Goal: Find specific page/section: Find specific page/section

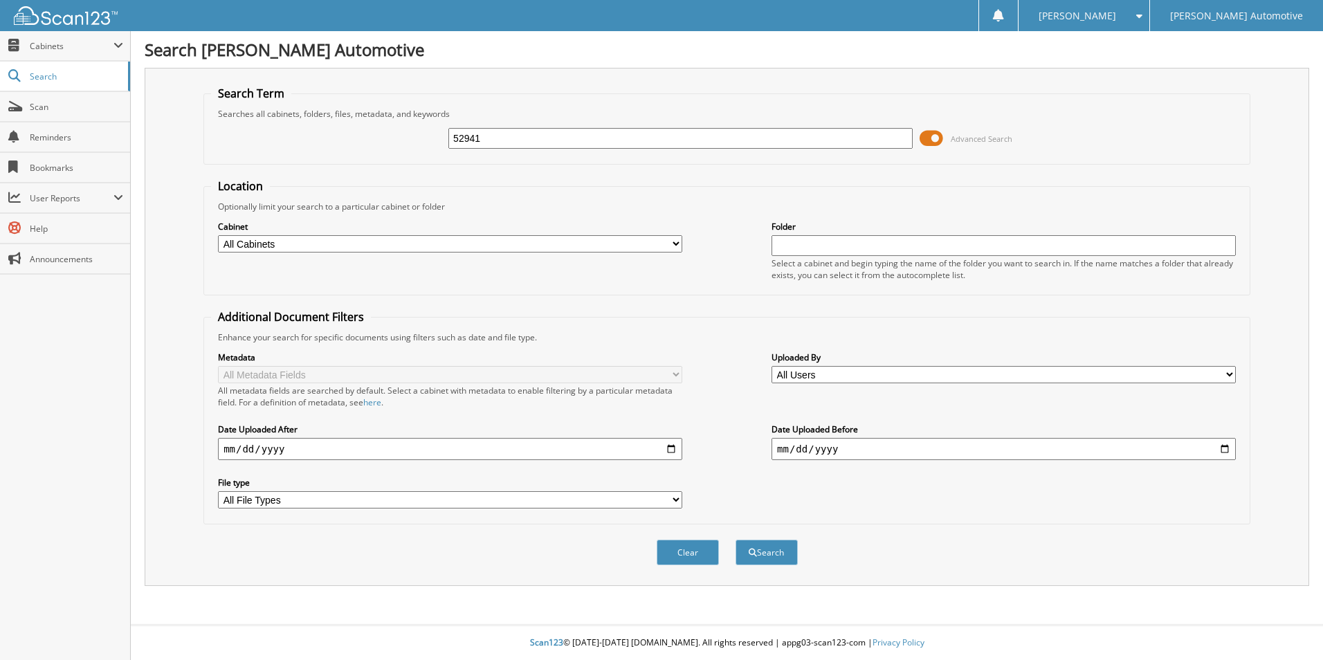
type input "52941"
click at [735, 540] on button "Search" at bounding box center [766, 553] width 62 height 26
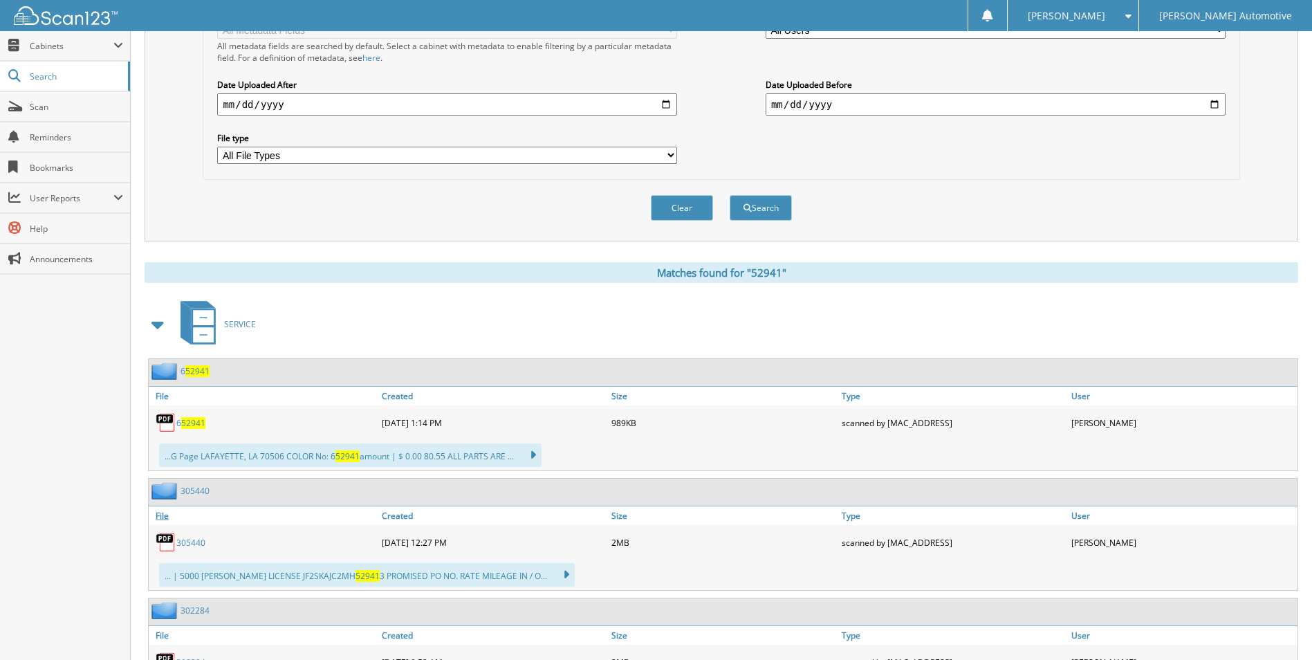
scroll to position [346, 0]
click at [160, 329] on span at bounding box center [158, 323] width 19 height 25
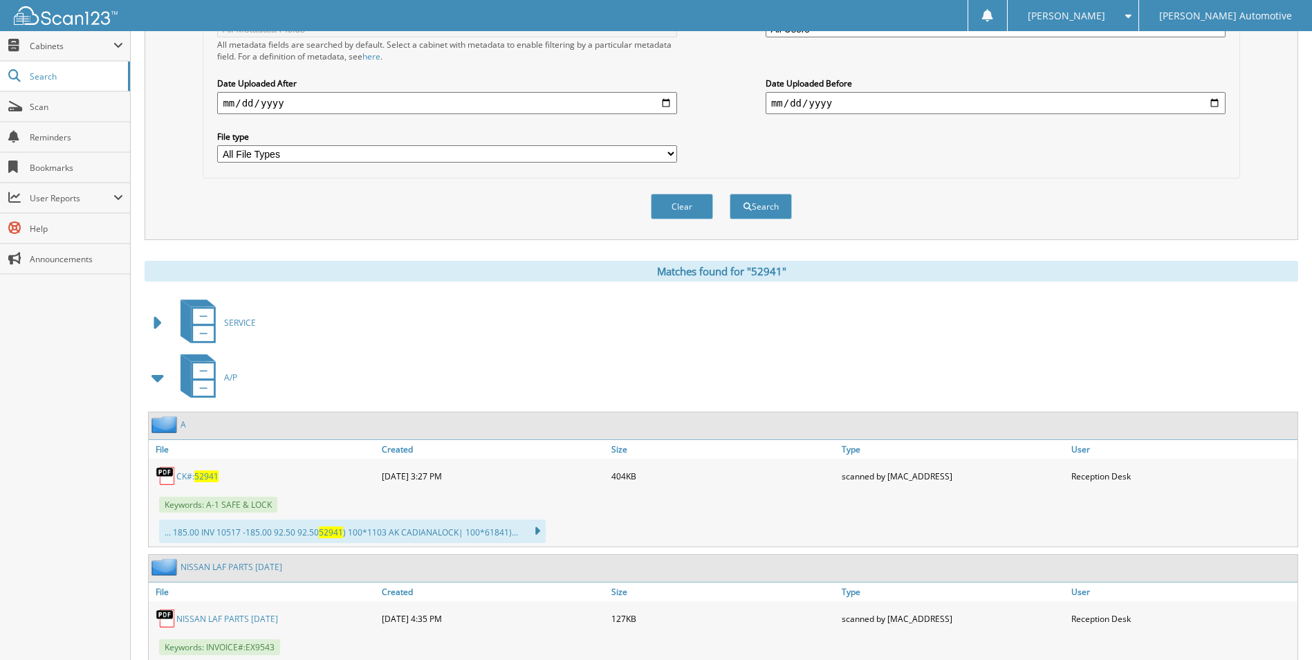
click at [202, 471] on span "52941" at bounding box center [206, 476] width 24 height 12
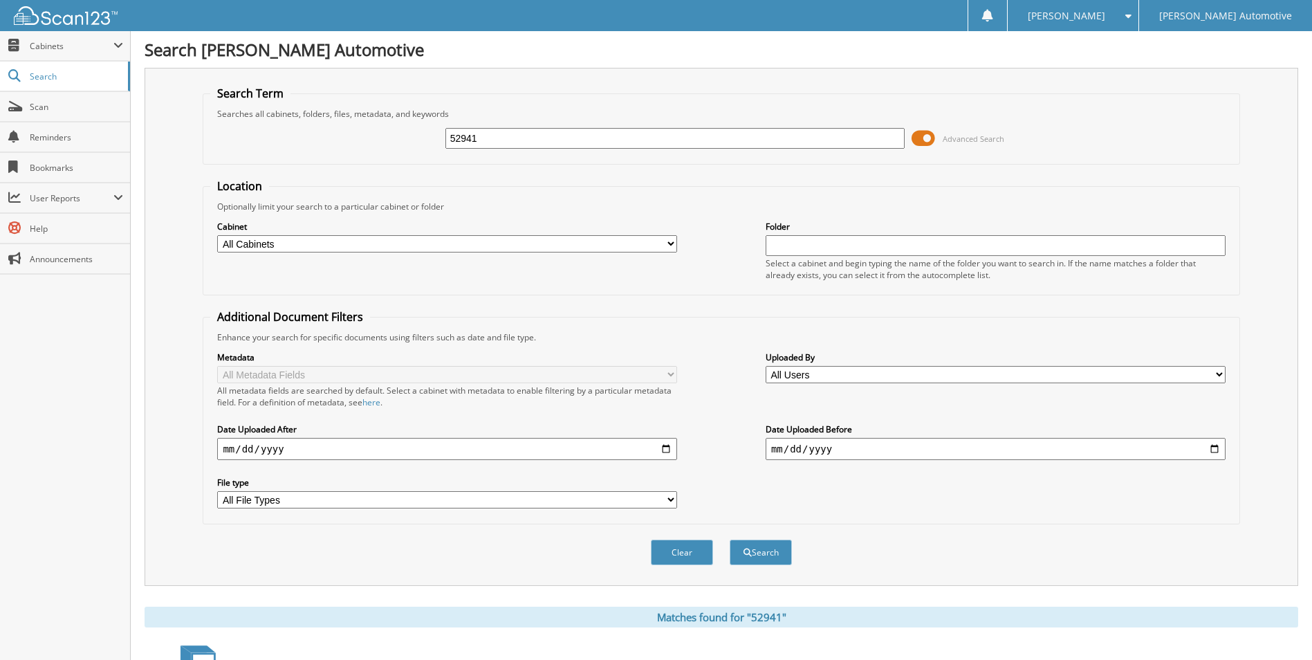
drag, startPoint x: 486, startPoint y: 143, endPoint x: 408, endPoint y: 140, distance: 77.5
click at [408, 140] on div "52941 Advanced Search" at bounding box center [721, 138] width 1022 height 37
type input "51522"
click at [730, 540] on button "Search" at bounding box center [761, 553] width 62 height 26
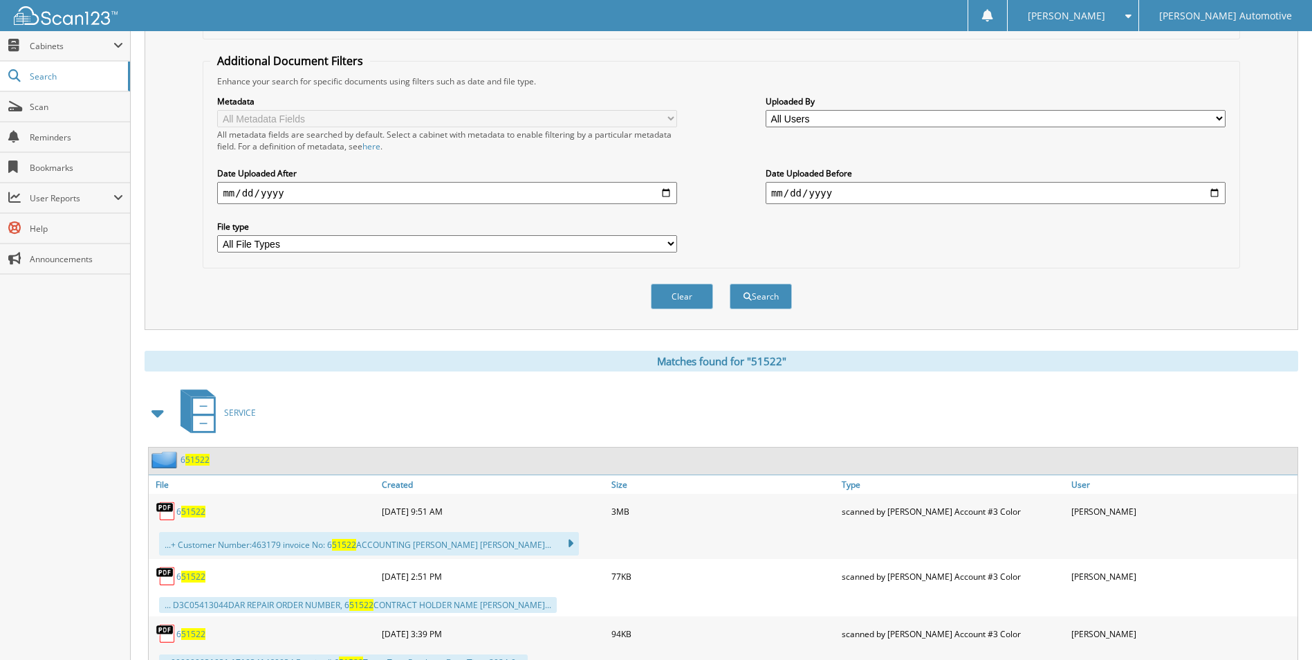
scroll to position [346, 0]
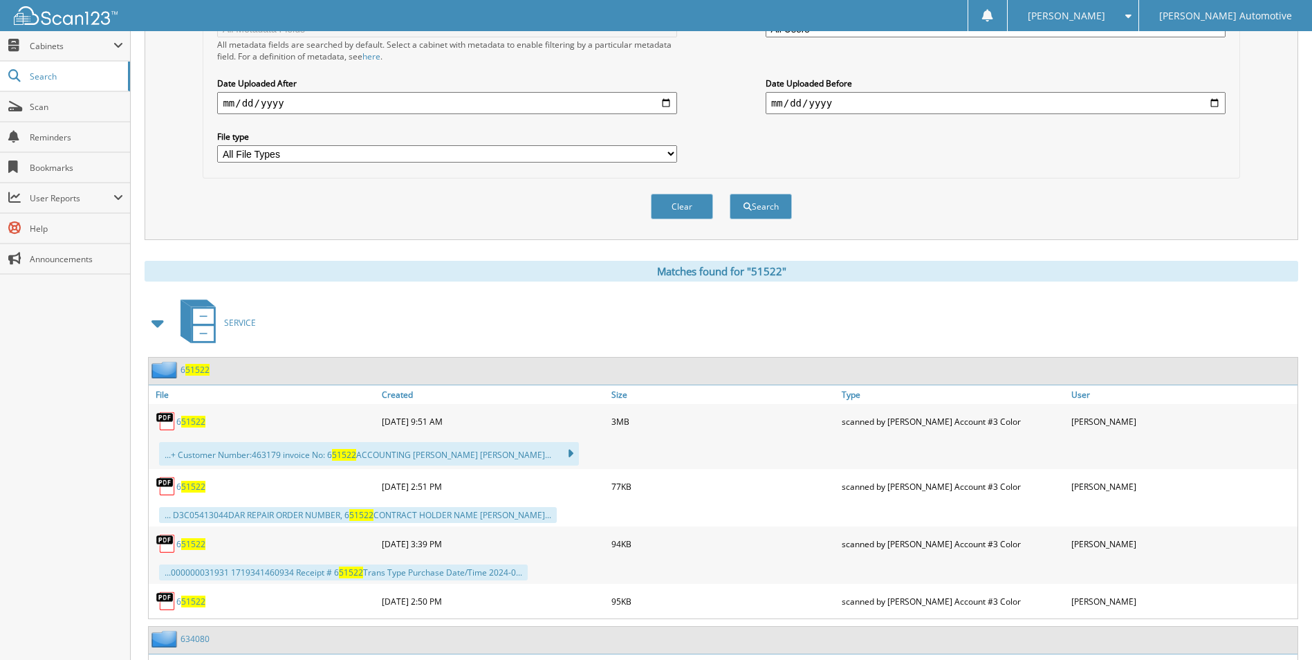
click at [153, 324] on span at bounding box center [158, 323] width 19 height 25
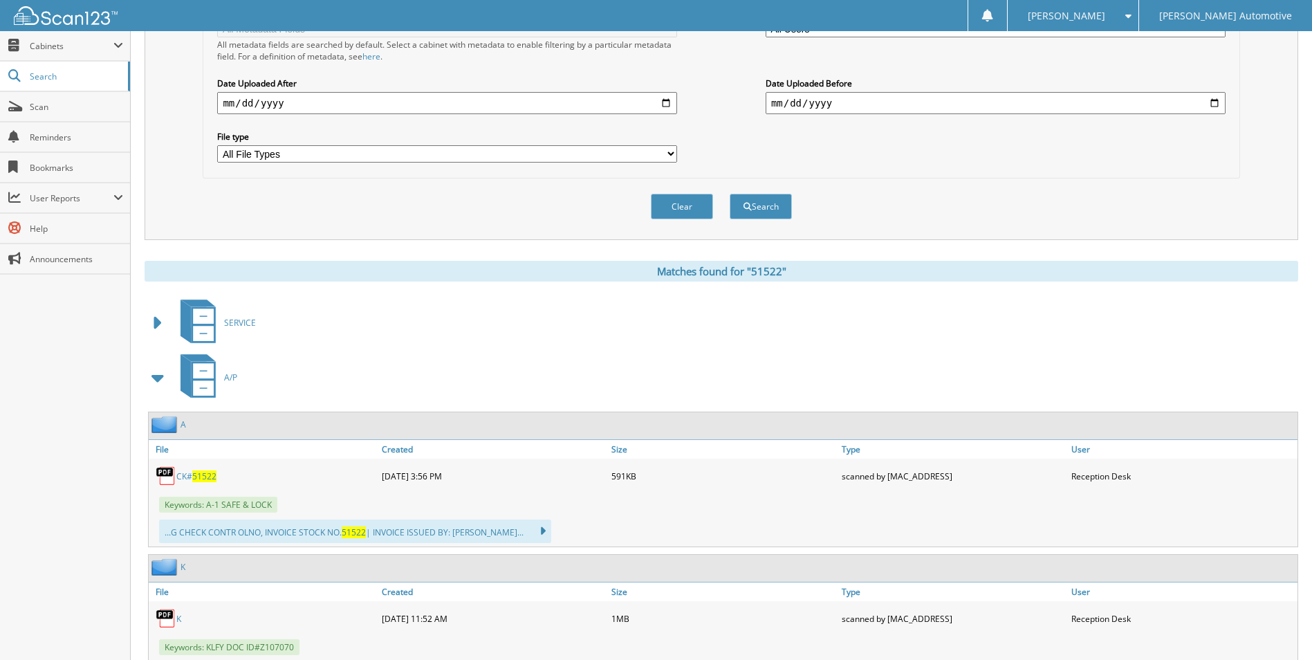
click at [466, 262] on div "Matches found for "51522"" at bounding box center [722, 271] width 1154 height 21
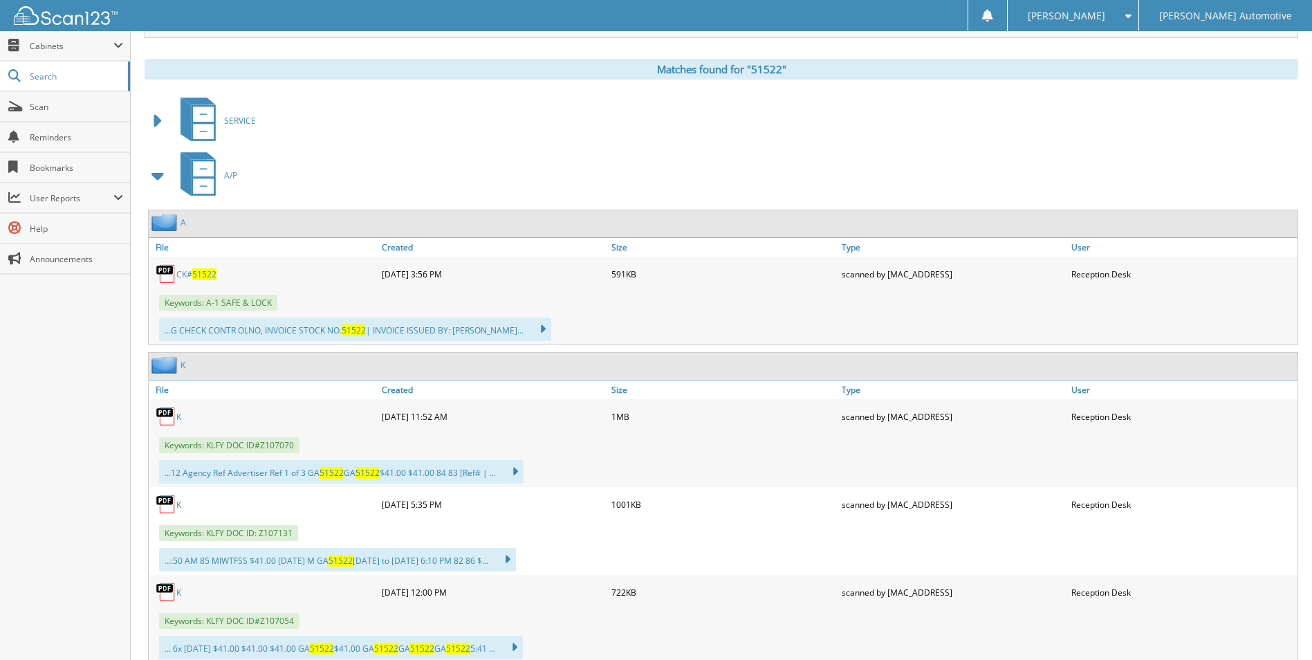
scroll to position [553, 0]
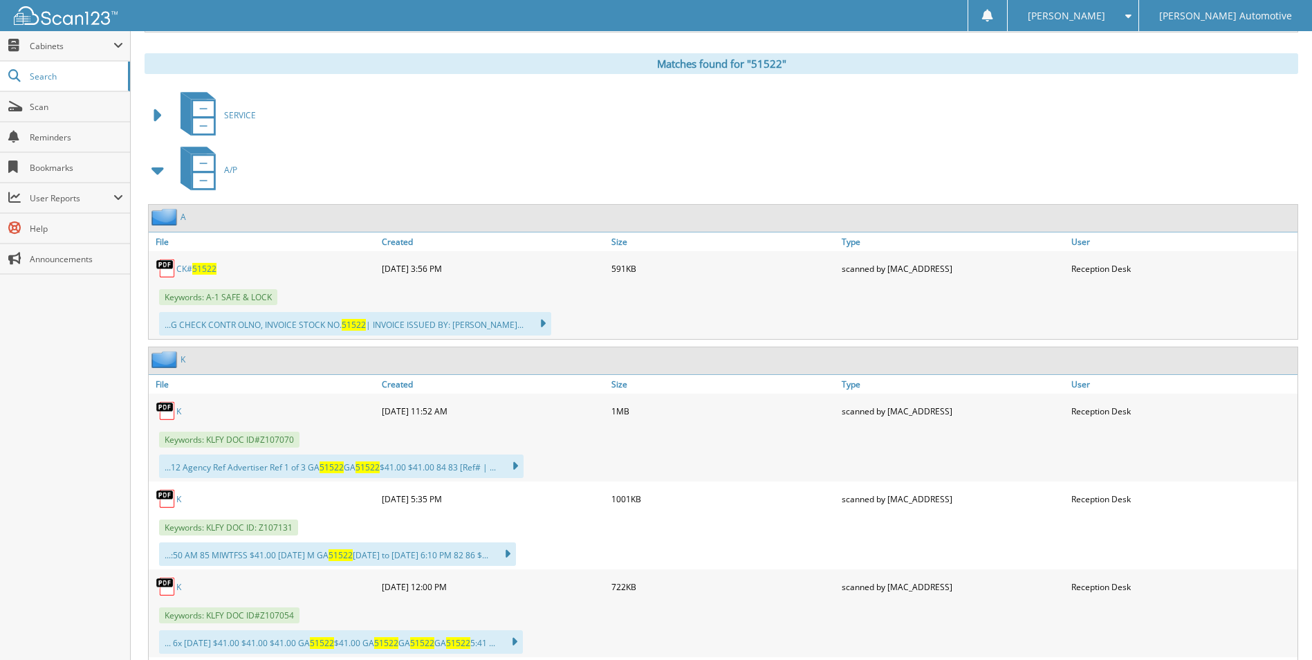
click at [201, 266] on span "51522" at bounding box center [204, 269] width 24 height 12
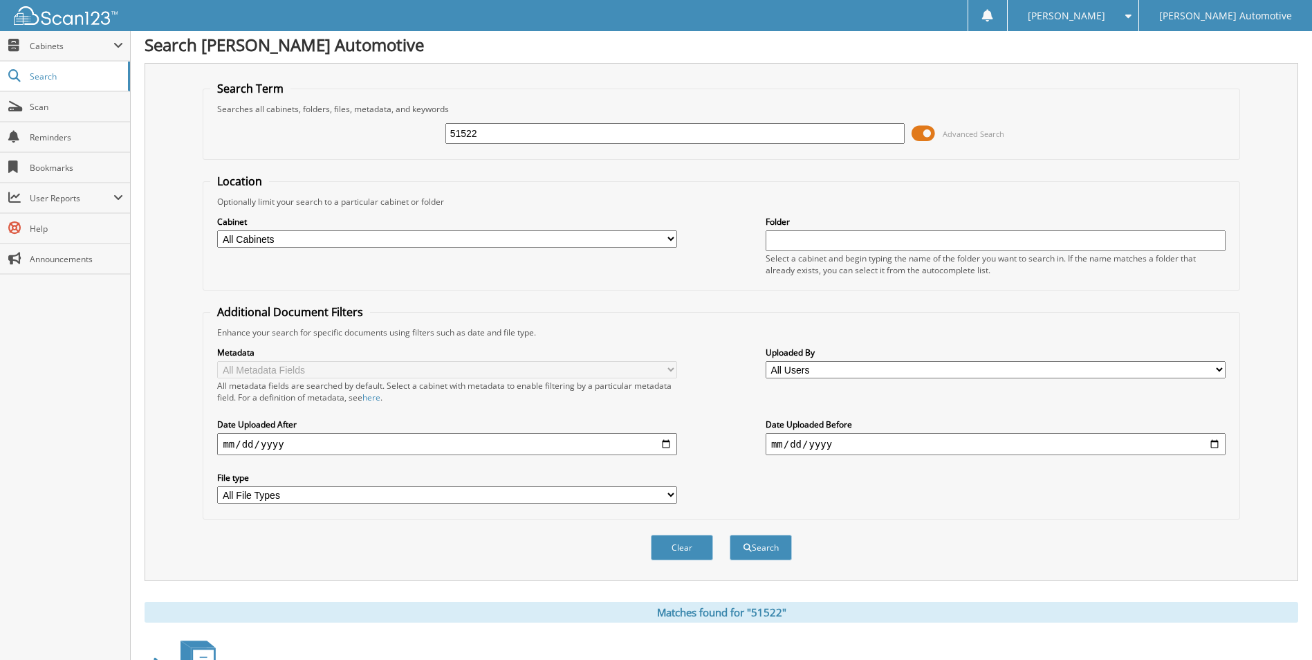
scroll to position [0, 0]
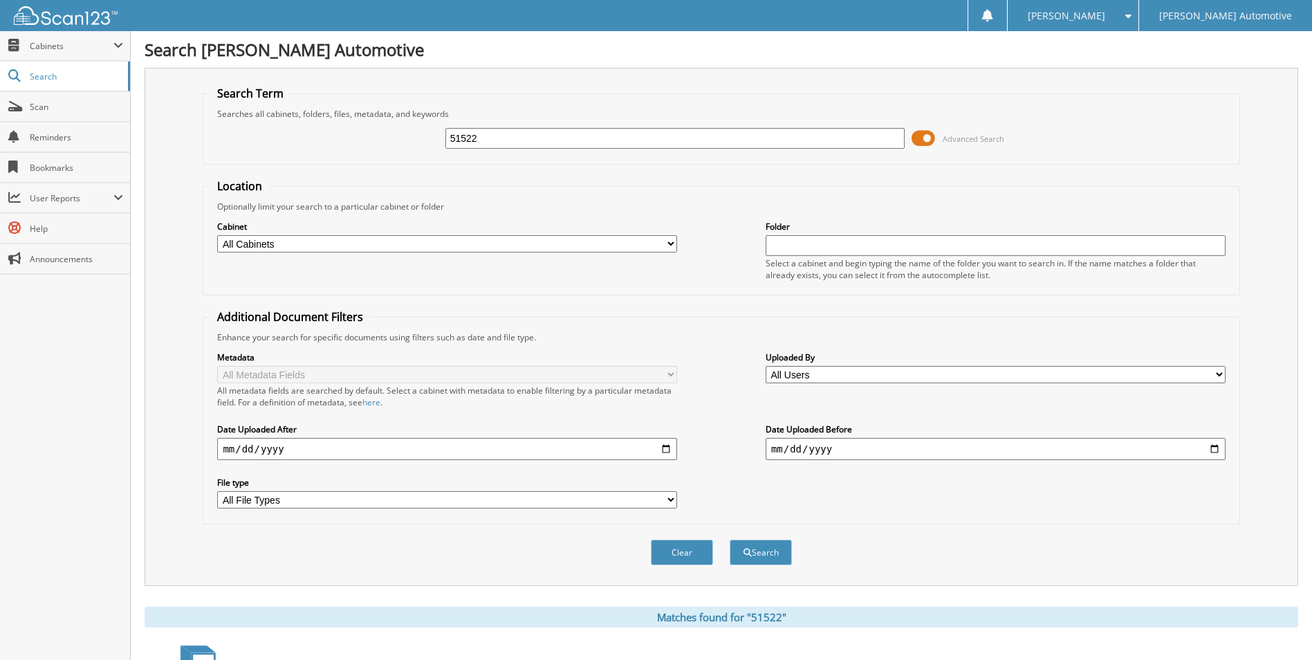
drag, startPoint x: 542, startPoint y: 134, endPoint x: 312, endPoint y: 138, distance: 229.7
click at [315, 138] on div "51522 Advanced Search" at bounding box center [721, 138] width 1022 height 37
type input "51395"
click at [730, 540] on button "Search" at bounding box center [761, 553] width 62 height 26
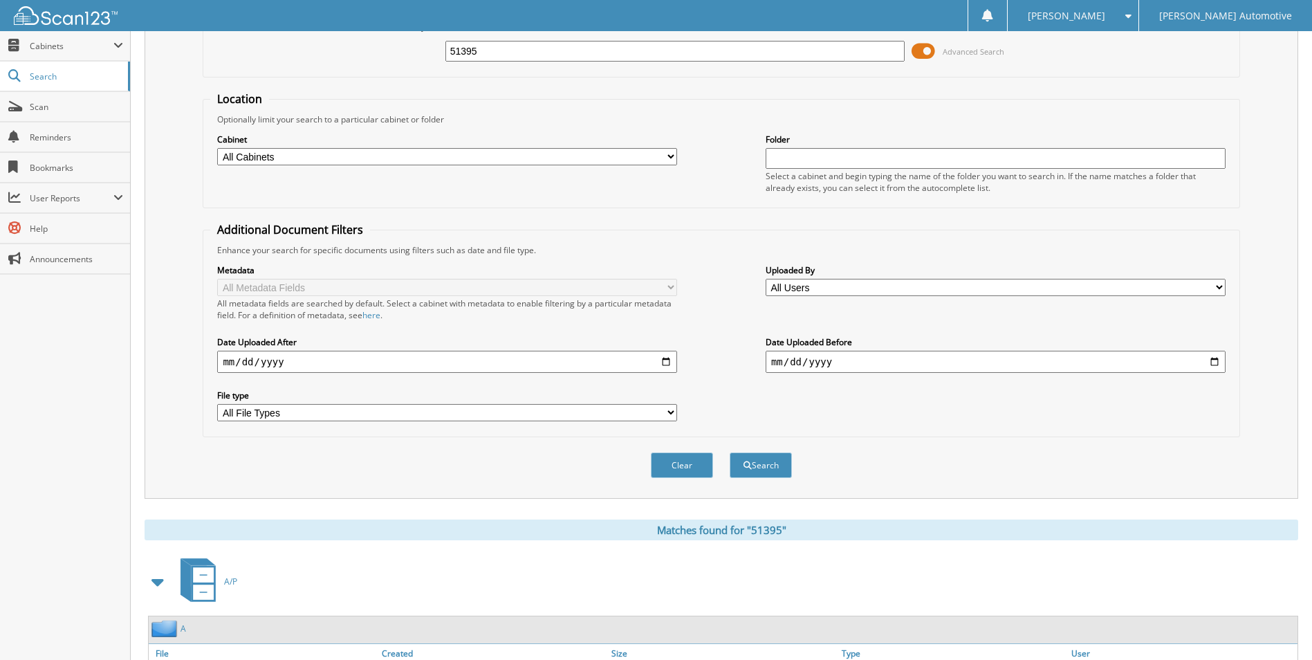
scroll to position [346, 0]
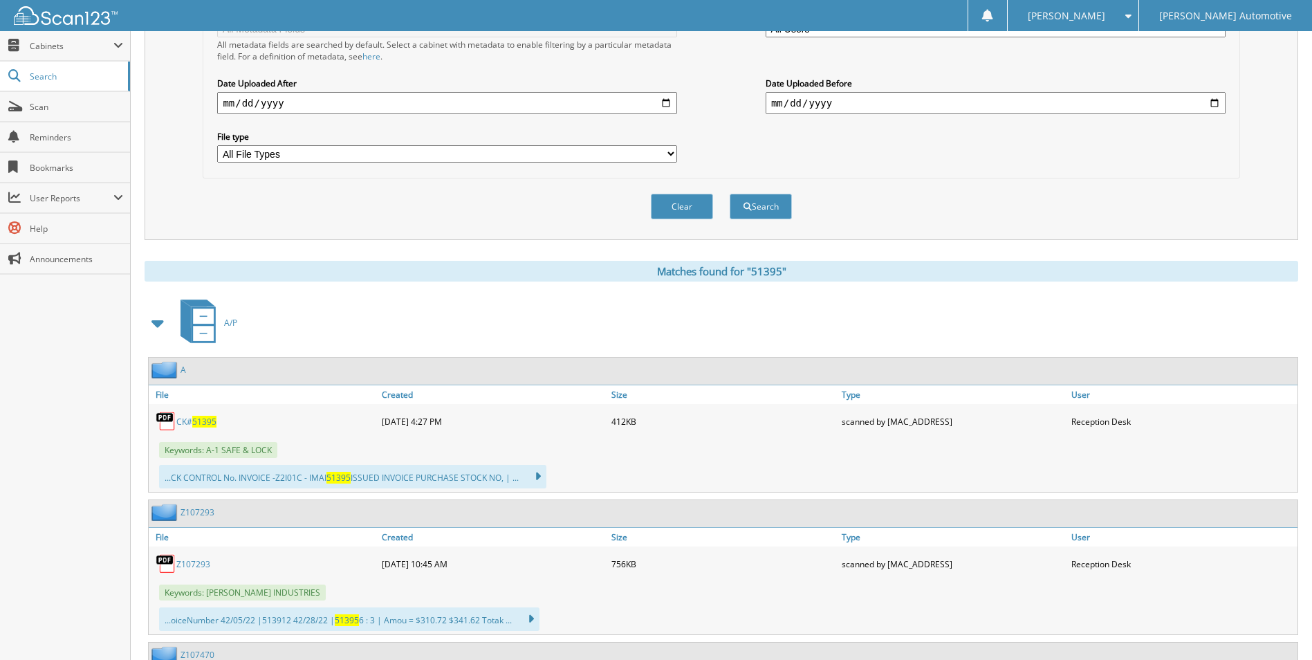
click at [196, 423] on span "51395" at bounding box center [204, 422] width 24 height 12
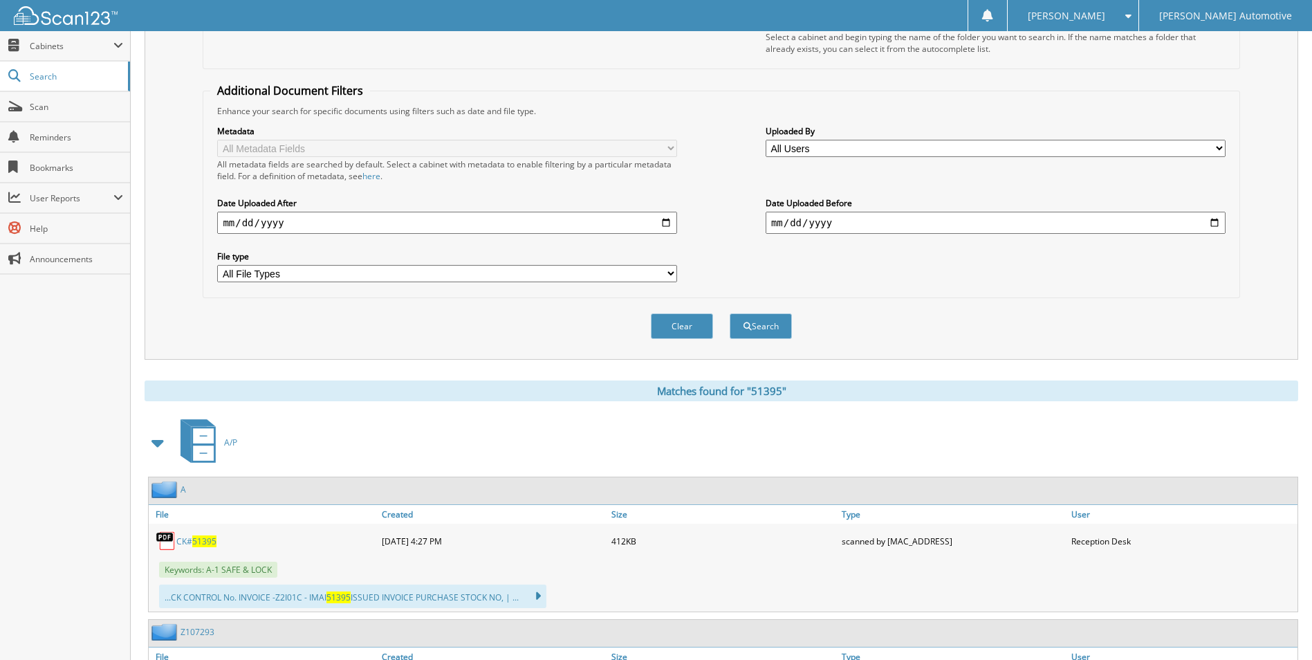
scroll to position [0, 0]
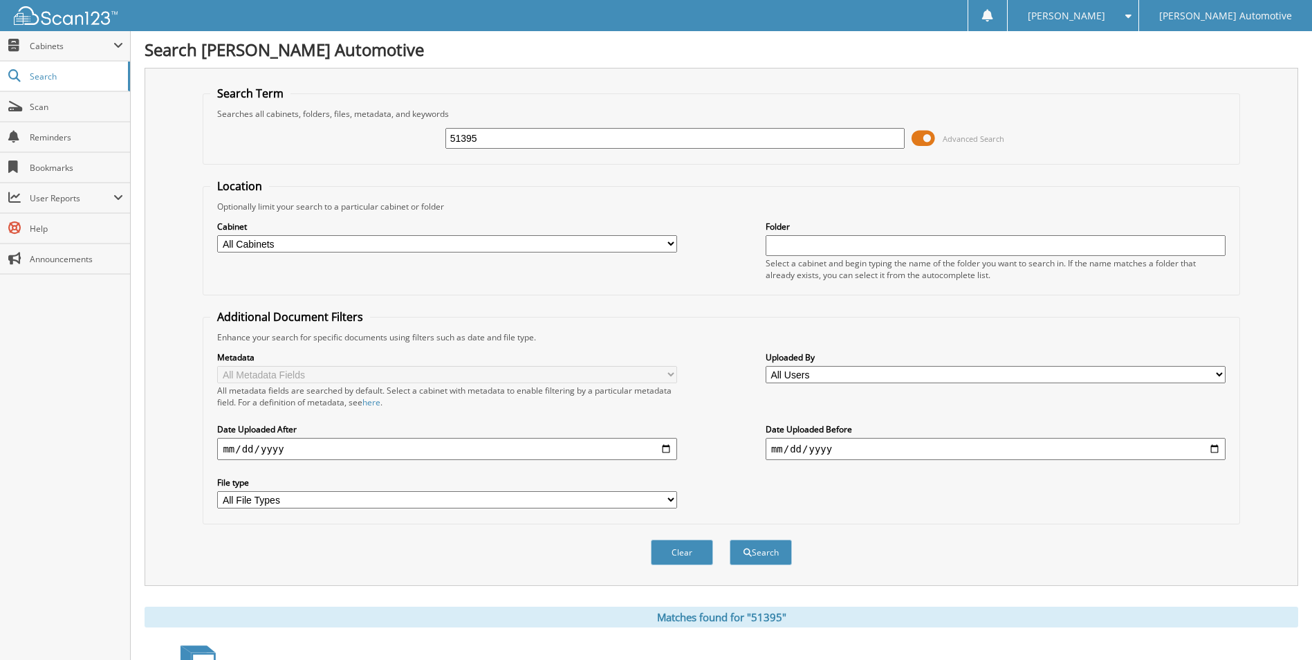
drag, startPoint x: 571, startPoint y: 138, endPoint x: 253, endPoint y: 171, distance: 319.9
click at [253, 171] on form "Search Term Searches all cabinets, folders, files, metadata, and keywords 51395…" at bounding box center [721, 333] width 1037 height 495
type input "50192"
click at [730, 540] on button "Search" at bounding box center [761, 553] width 62 height 26
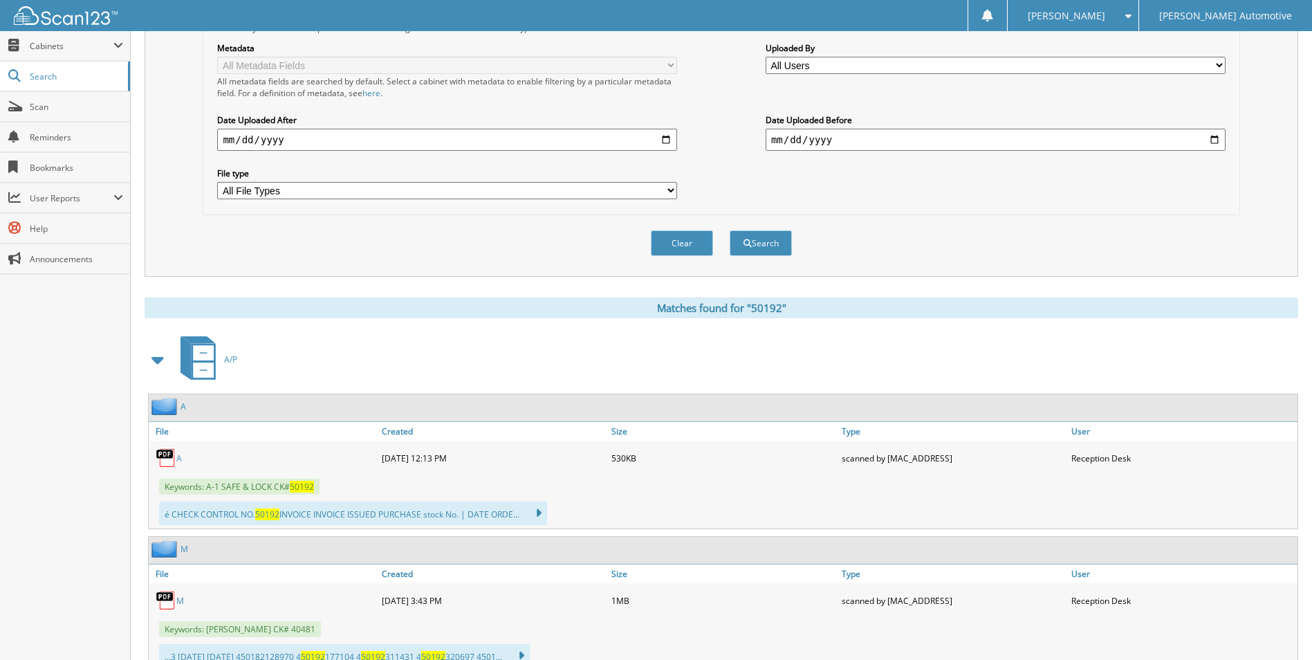
scroll to position [415, 0]
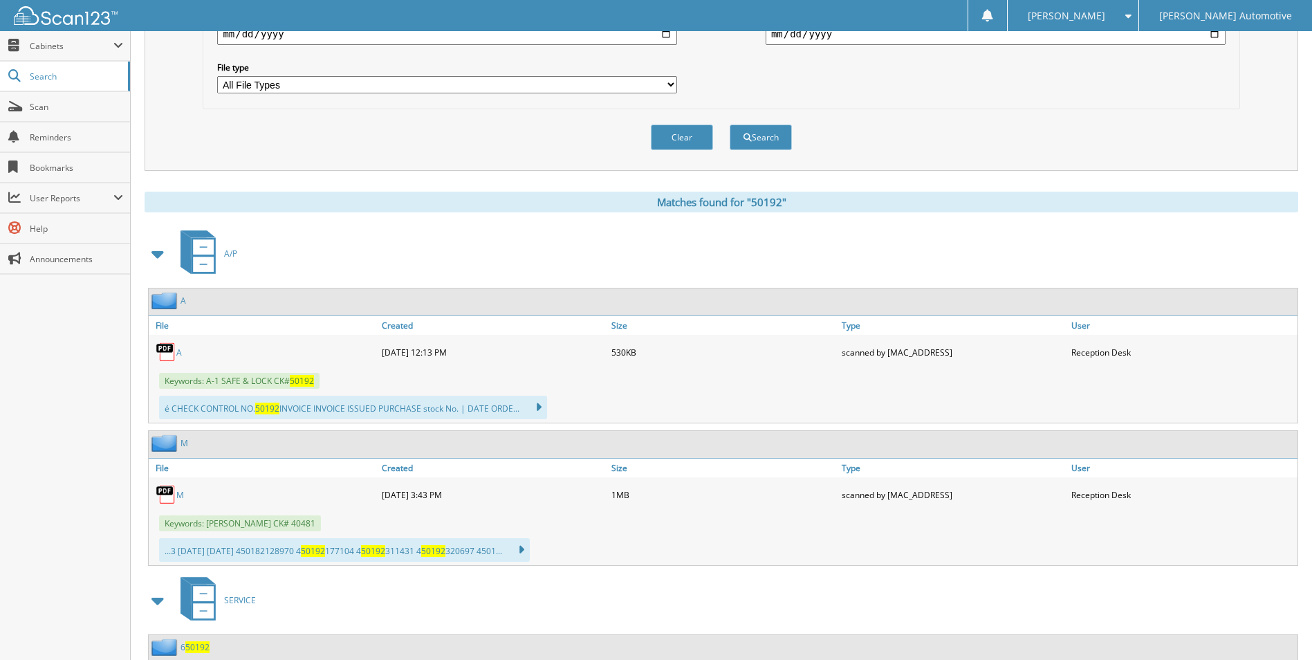
click at [180, 354] on link "A" at bounding box center [179, 353] width 6 height 12
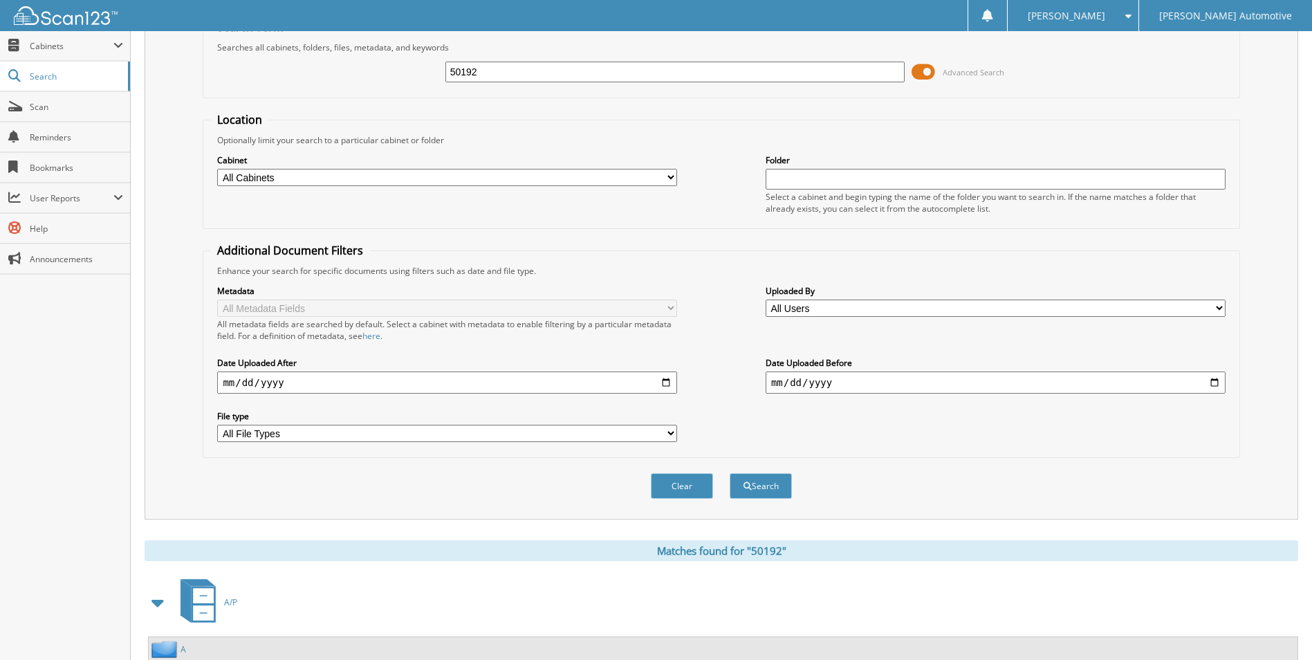
scroll to position [0, 0]
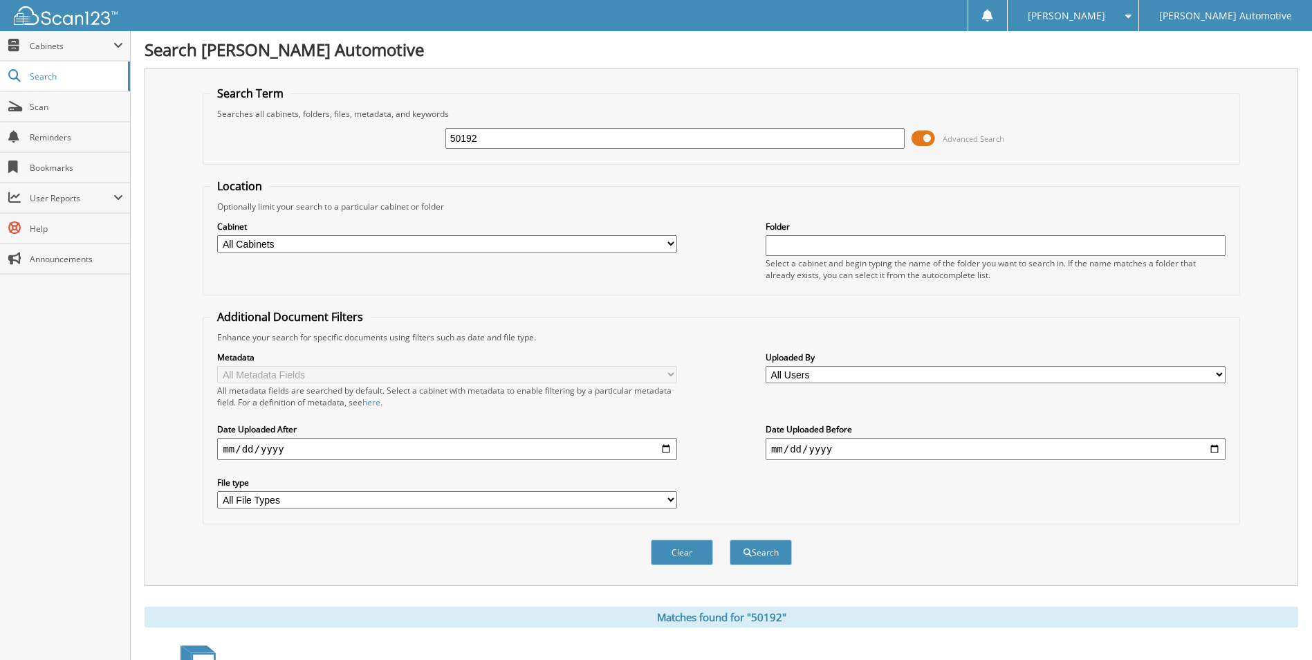
drag, startPoint x: 637, startPoint y: 131, endPoint x: 332, endPoint y: 148, distance: 305.5
click at [332, 148] on div "50192 Advanced Search" at bounding box center [721, 138] width 1022 height 37
type input "50390"
click at [730, 540] on button "Search" at bounding box center [761, 553] width 62 height 26
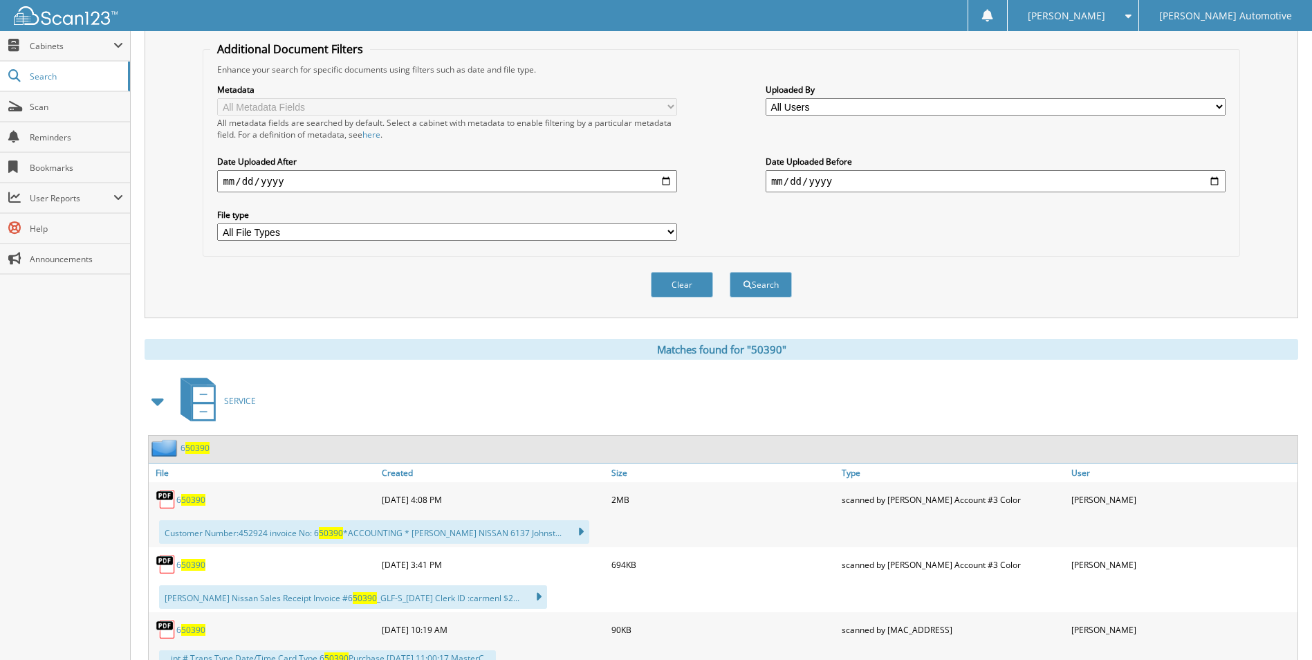
scroll to position [277, 0]
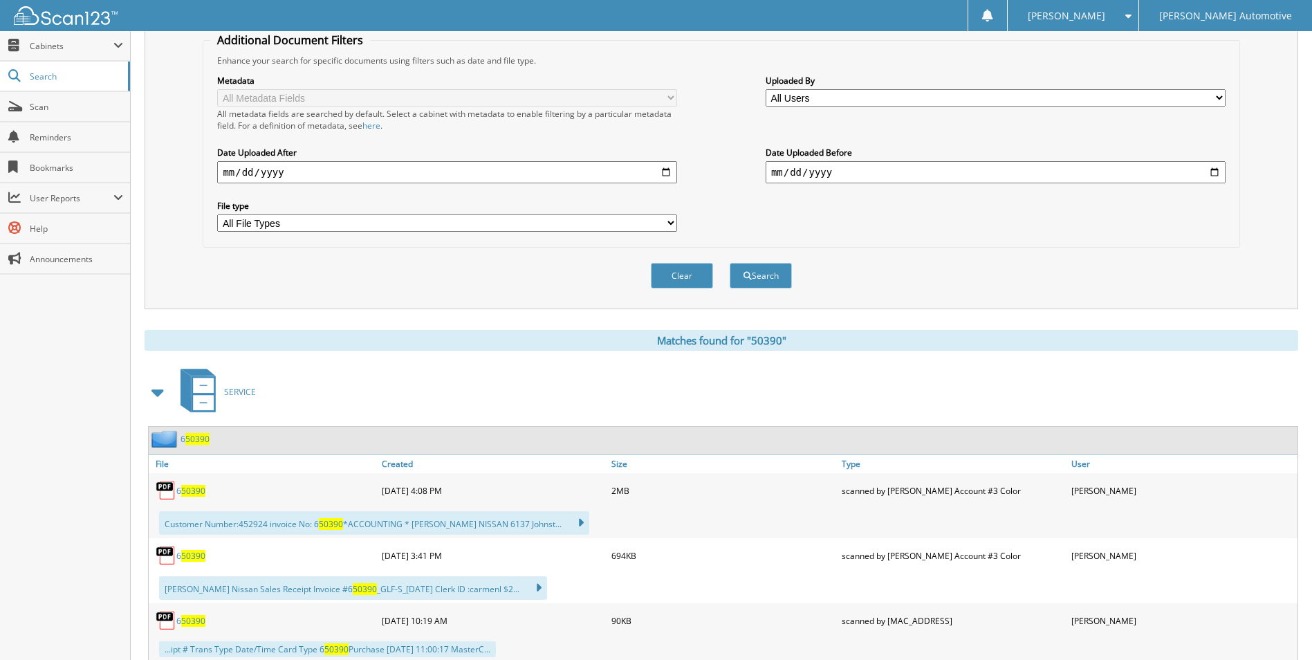
click at [160, 398] on span at bounding box center [158, 392] width 19 height 25
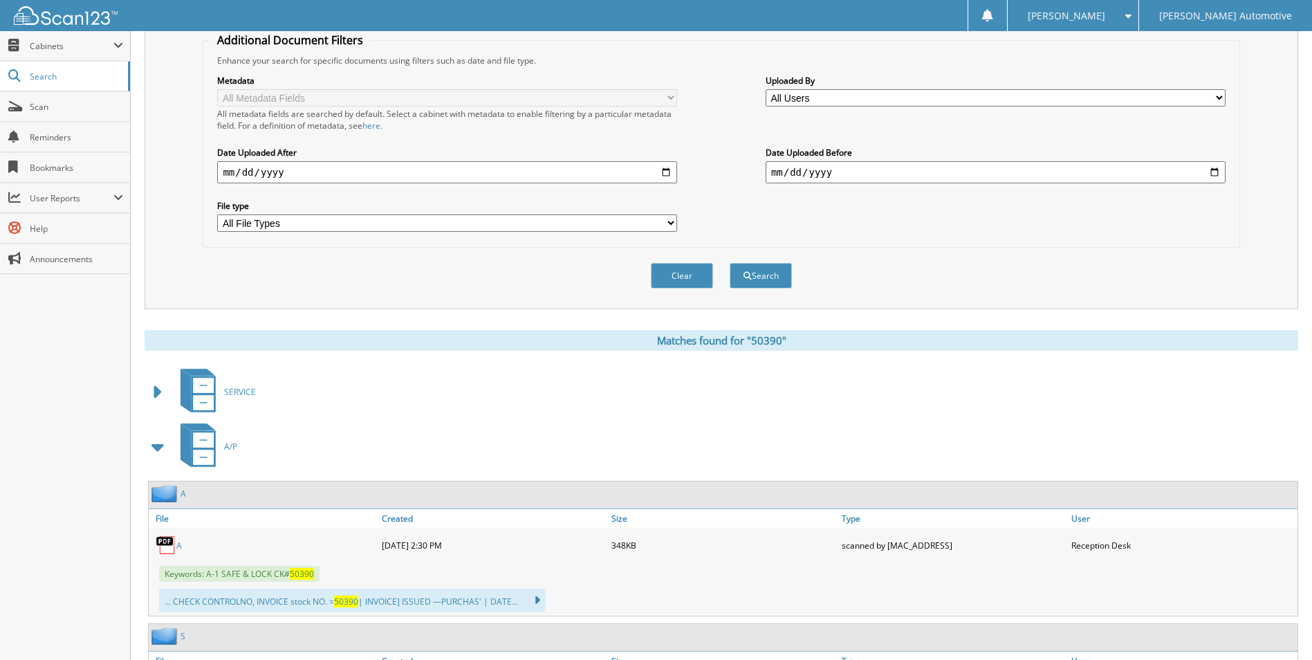
click at [181, 546] on link "A" at bounding box center [179, 546] width 6 height 12
click at [455, 449] on div "A/P" at bounding box center [722, 446] width 1154 height 55
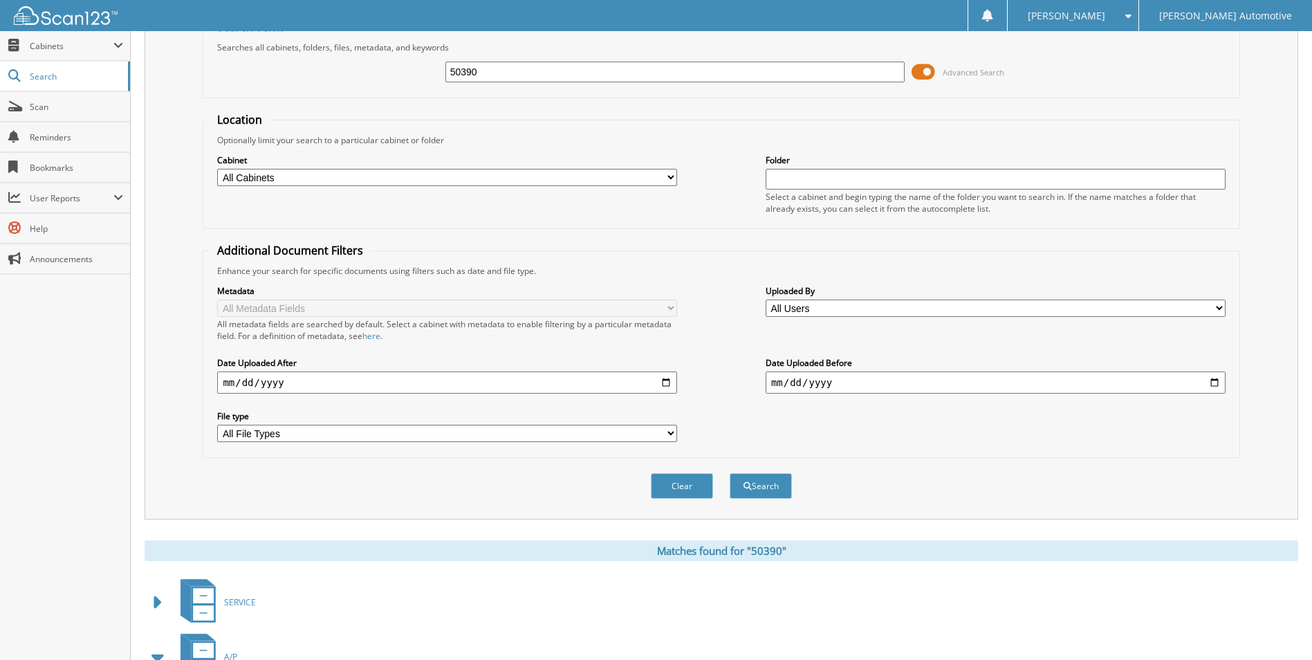
scroll to position [0, 0]
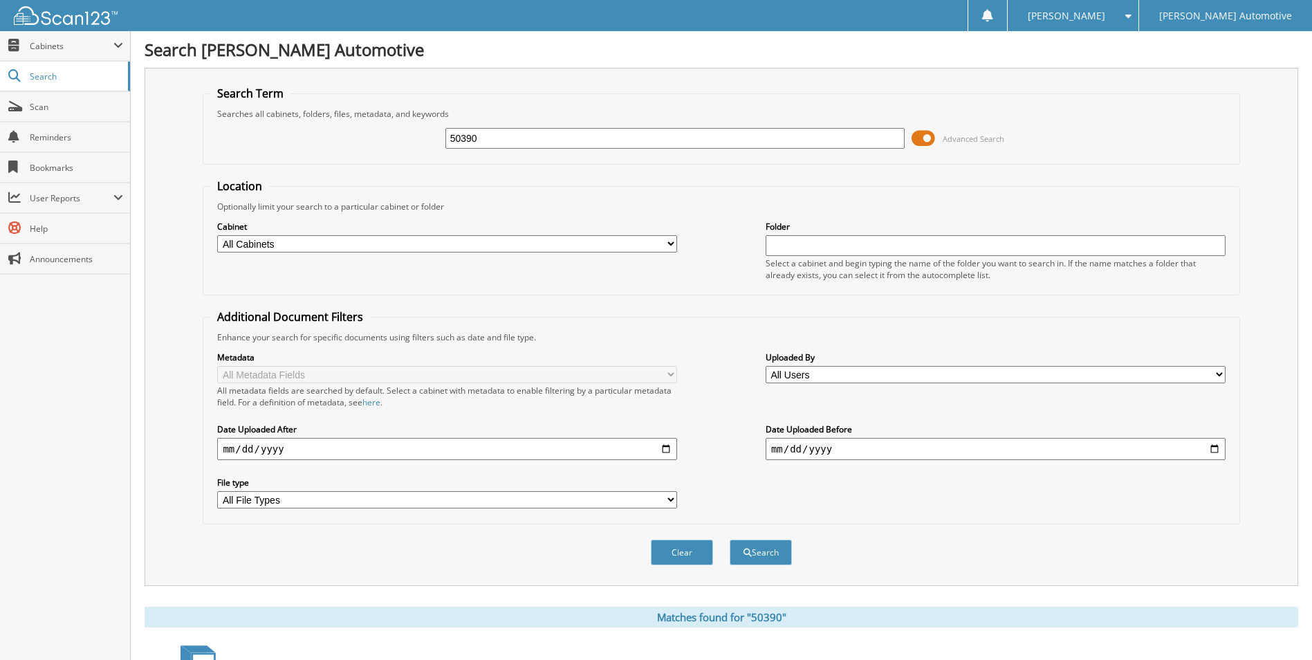
click at [513, 140] on input "50390" at bounding box center [676, 138] width 460 height 21
drag, startPoint x: 488, startPoint y: 135, endPoint x: 401, endPoint y: 130, distance: 88.0
click at [401, 130] on div "50390 Advanced Search" at bounding box center [721, 138] width 1022 height 37
click at [558, 145] on input "text" at bounding box center [676, 138] width 460 height 21
click at [400, 584] on div "Search Term Searches all cabinets, folders, files, metadata, and keywords Advan…" at bounding box center [722, 327] width 1154 height 518
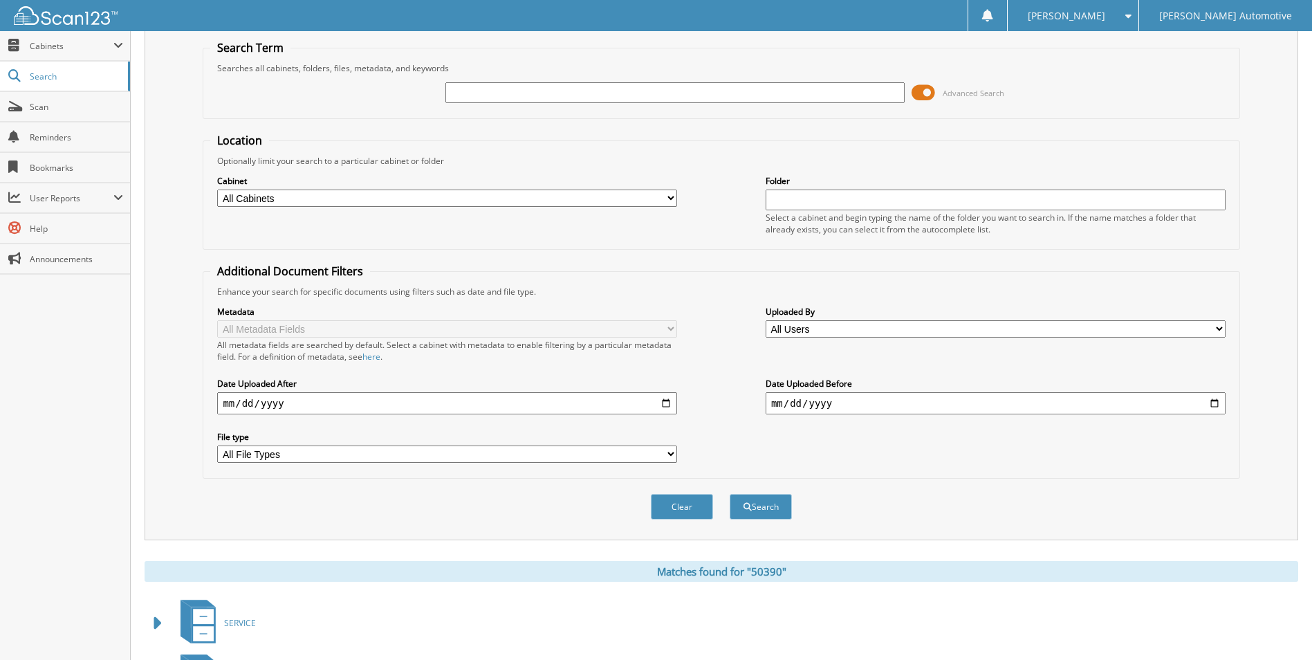
scroll to position [69, 0]
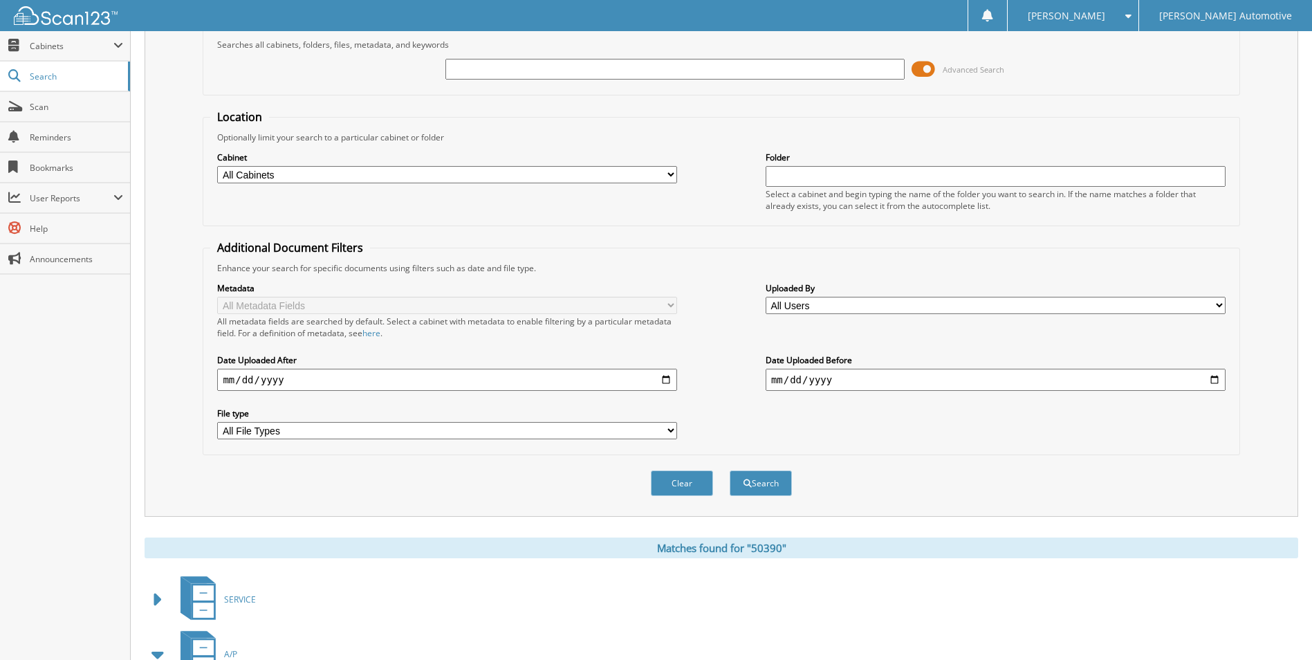
click at [522, 72] on input "text" at bounding box center [676, 69] width 460 height 21
type input "50192"
click at [730, 470] on button "Search" at bounding box center [761, 483] width 62 height 26
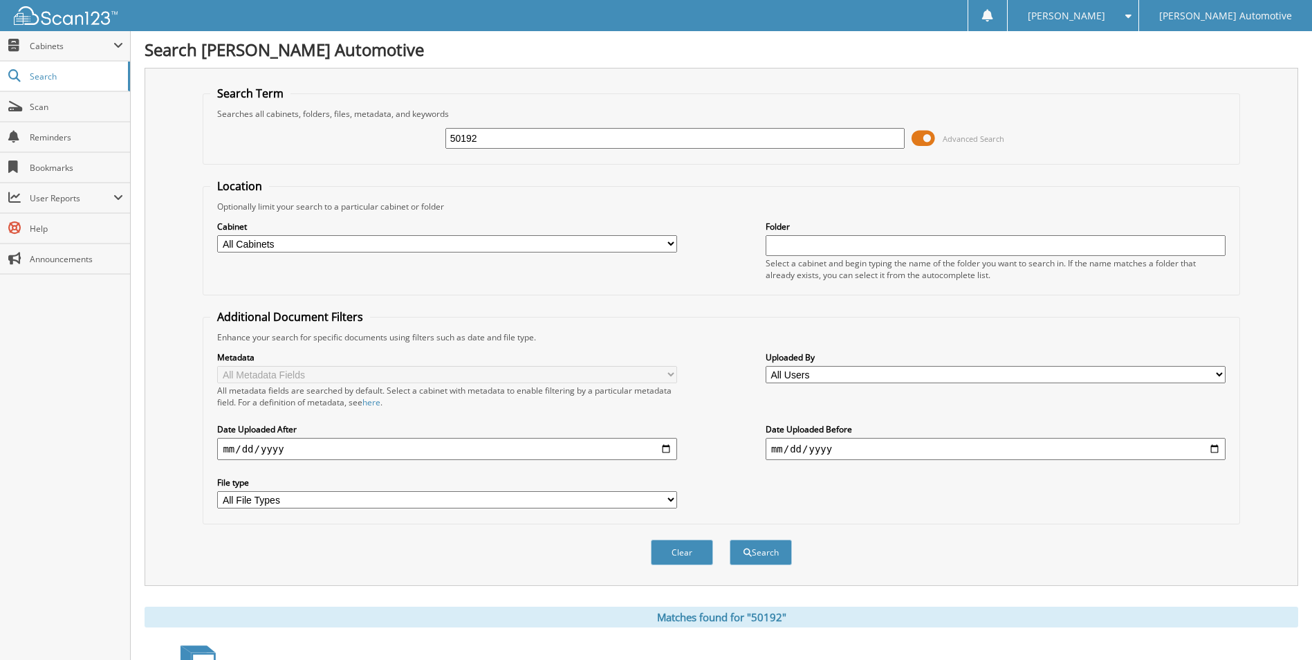
scroll to position [277, 0]
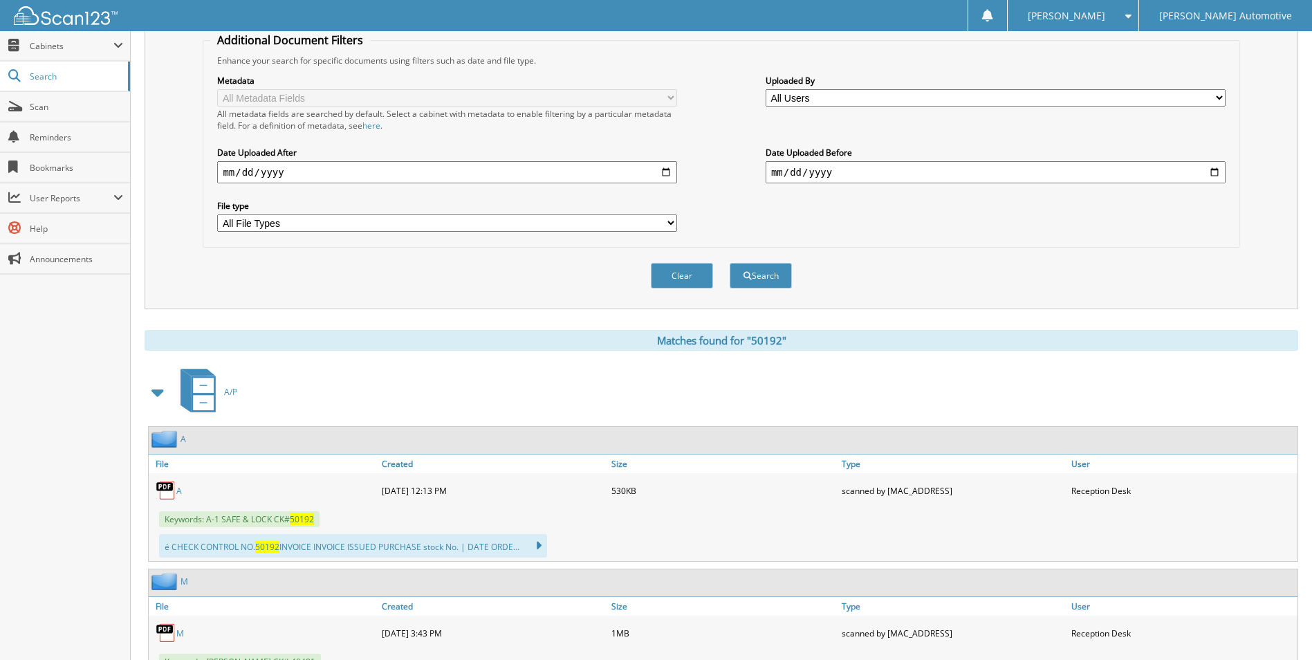
click at [180, 493] on link "A" at bounding box center [179, 491] width 6 height 12
